Goal: Find specific page/section: Find specific page/section

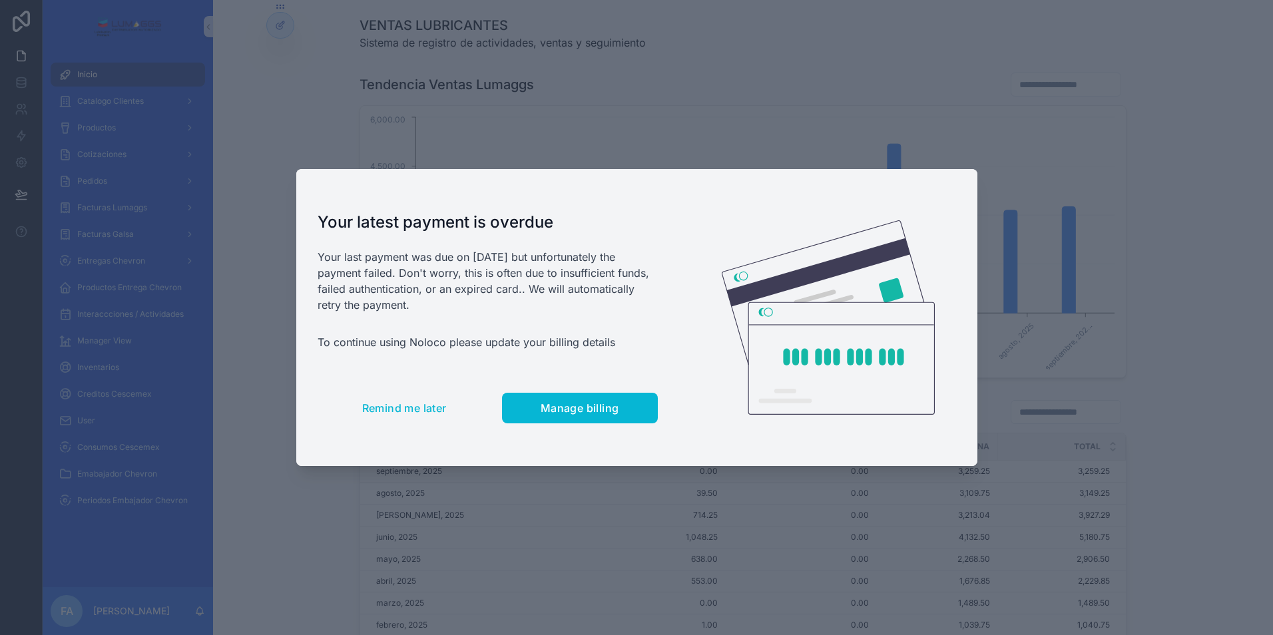
click at [616, 126] on div at bounding box center [636, 317] width 1273 height 635
click at [415, 411] on span "Remind me later" at bounding box center [404, 407] width 85 height 13
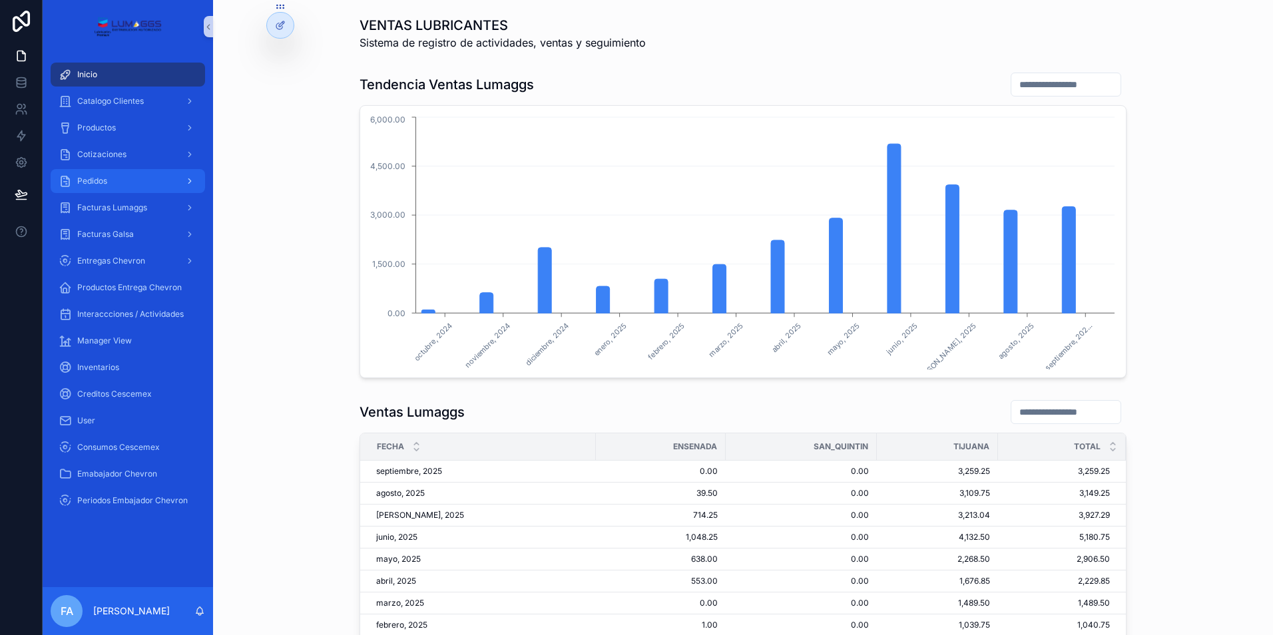
click at [91, 178] on span "Pedidos" at bounding box center [92, 181] width 30 height 11
